Goal: Task Accomplishment & Management: Complete application form

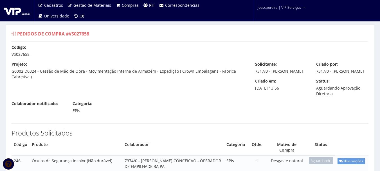
scroll to position [56, 0]
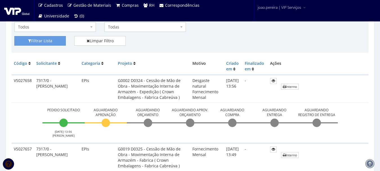
scroll to position [112, 0]
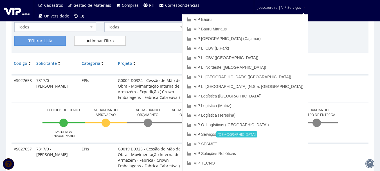
click at [296, 7] on span "joao.pereira | VIP Serviços" at bounding box center [278, 7] width 43 height 6
click at [286, 78] on link "VIP L. [GEOGRAPHIC_DATA] ([GEOGRAPHIC_DATA])" at bounding box center [244, 77] width 125 height 10
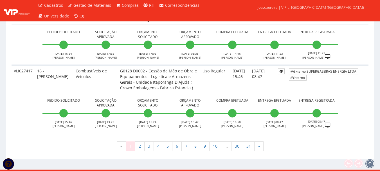
scroll to position [2116, 0]
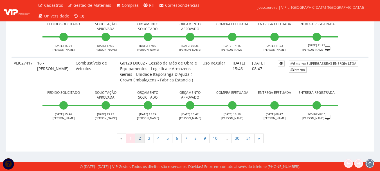
click at [142, 139] on link "2" at bounding box center [140, 138] width 10 height 10
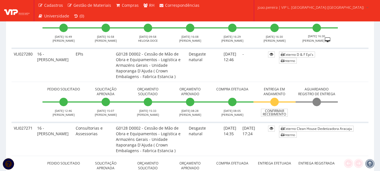
scroll to position [703, 0]
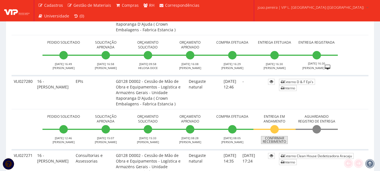
click at [271, 138] on link "Confirmar Recebimento" at bounding box center [274, 140] width 27 height 8
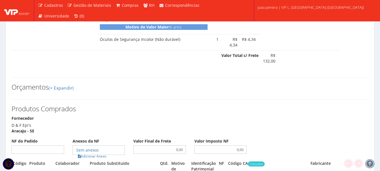
scroll to position [675, 0]
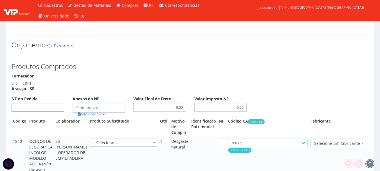
click at [54, 103] on input "NF do Pedido" at bounding box center [38, 107] width 53 height 8
select select "9"
type input "00"
select select "848"
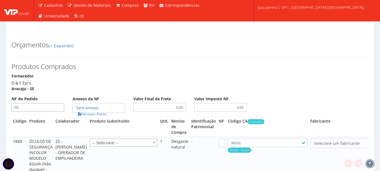
select select "848"
type input "00"
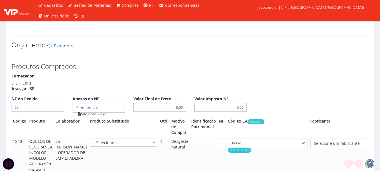
click at [91, 111] on link "Adicionar Anexo" at bounding box center [92, 114] width 32 height 6
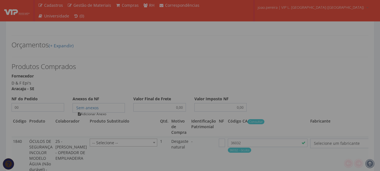
type input "00"
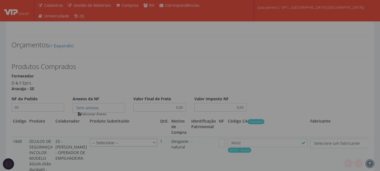
type input "00"
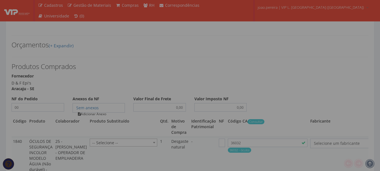
type input "00"
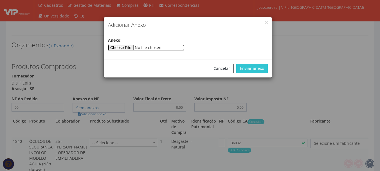
click at [130, 47] on input"] "file" at bounding box center [146, 47] width 76 height 6
select select "848"
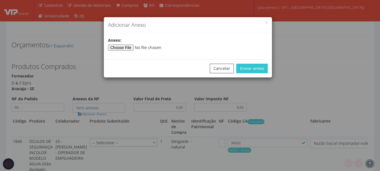
select select "848"
type input"] "C:\fakepath\PEDIDOS SEM NOTA FISCAL Mister Beef.docx"
click at [250, 65] on button "Enviar anexo" at bounding box center [251, 69] width 31 height 10
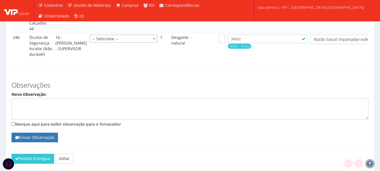
scroll to position [1257, 0]
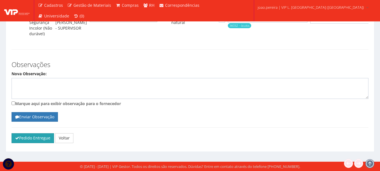
click at [33, 139] on button "Pedido Entregue" at bounding box center [33, 138] width 42 height 10
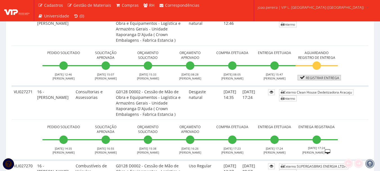
scroll to position [787, 0]
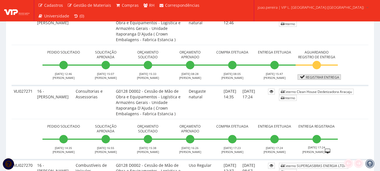
click at [325, 76] on link "Registrar Entrega" at bounding box center [318, 76] width 43 height 5
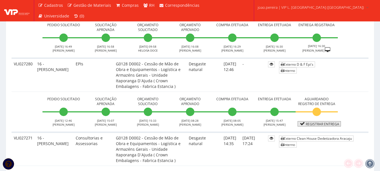
scroll to position [731, 0]
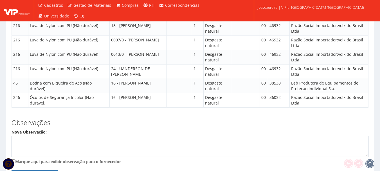
scroll to position [923, 0]
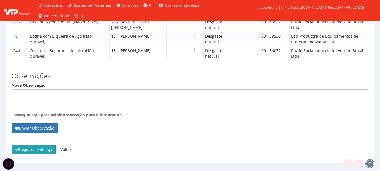
click at [24, 144] on button "Registrar Entrega" at bounding box center [34, 149] width 44 height 10
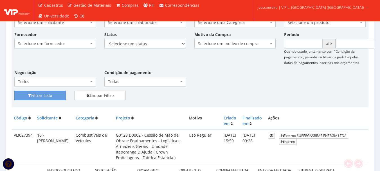
scroll to position [84, 0]
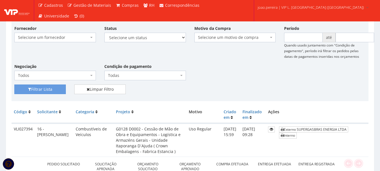
click at [236, 80] on div "Fornecedor Selecione um fornecedor ******** ******** 1000 MARCAS [GEOGRAPHIC_DA…" at bounding box center [190, 54] width 360 height 59
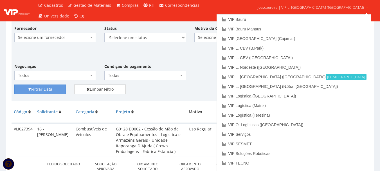
click at [304, 6] on span "joao.pereira | VIP L. Sergipe (Itaporanga)" at bounding box center [310, 7] width 106 height 6
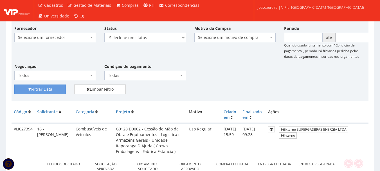
click at [304, 6] on span "joao.pereira | VIP L. Sergipe (Itaporanga)" at bounding box center [310, 7] width 106 height 6
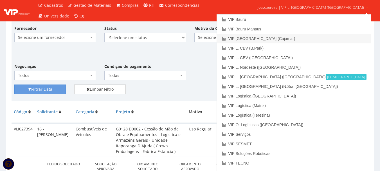
click at [297, 39] on link "VIP [GEOGRAPHIC_DATA] (Cajamar)" at bounding box center [294, 39] width 154 height 10
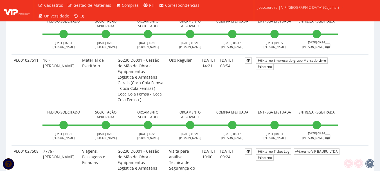
scroll to position [2639, 0]
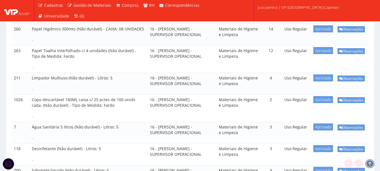
scroll to position [141, 0]
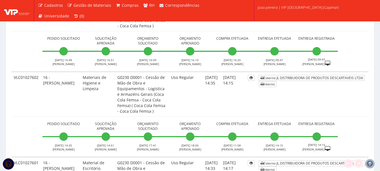
scroll to position [2108, 0]
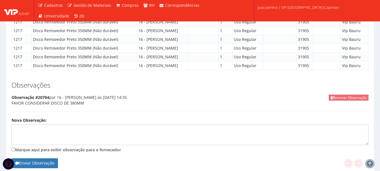
scroll to position [469, 0]
